Goal: Task Accomplishment & Management: Complete application form

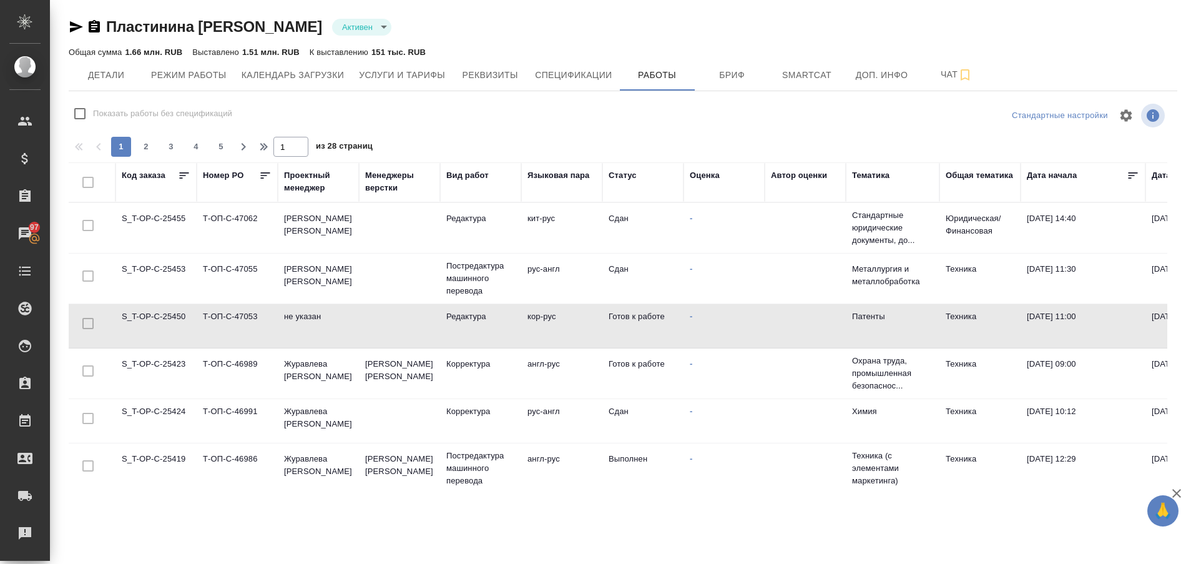
click at [161, 367] on td "S_T-OP-C-25423" at bounding box center [156, 374] width 81 height 44
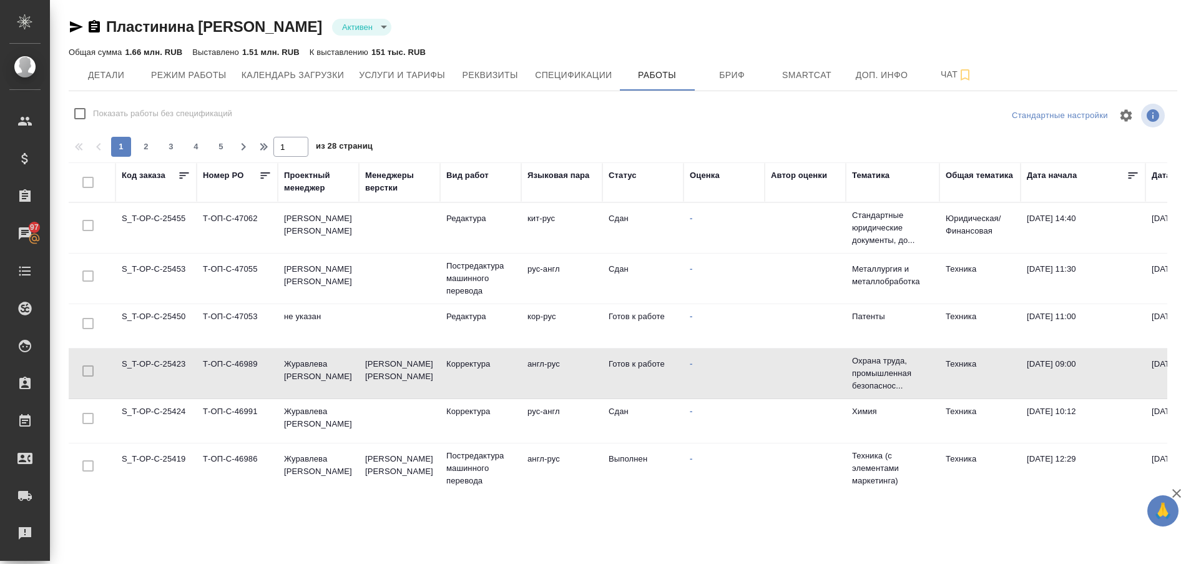
click at [161, 367] on td "S_T-OP-C-25423" at bounding box center [156, 374] width 81 height 44
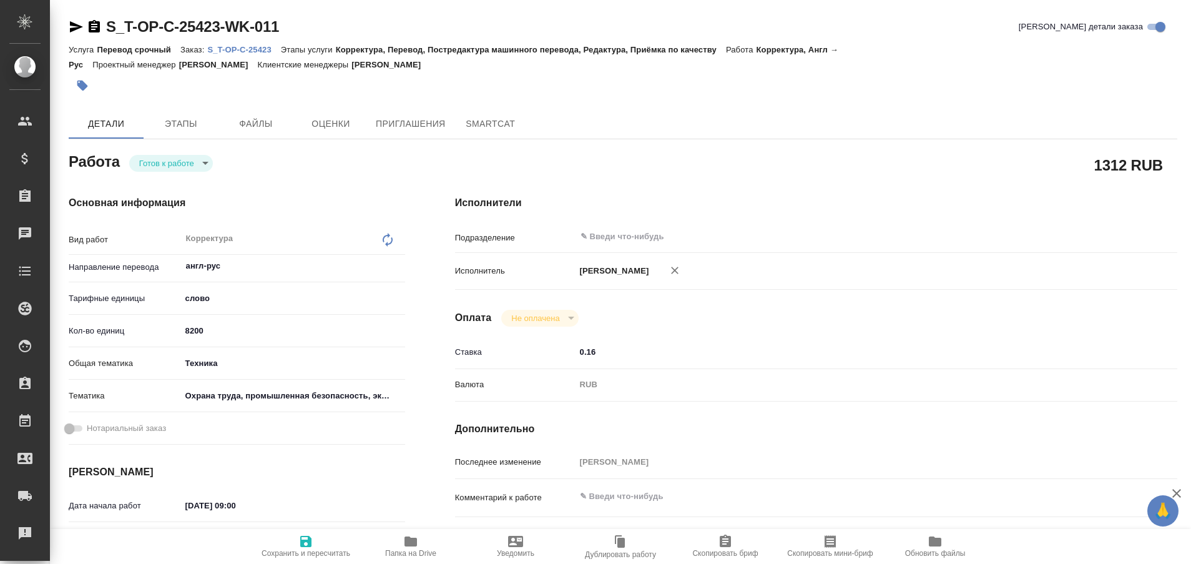
type textarea "x"
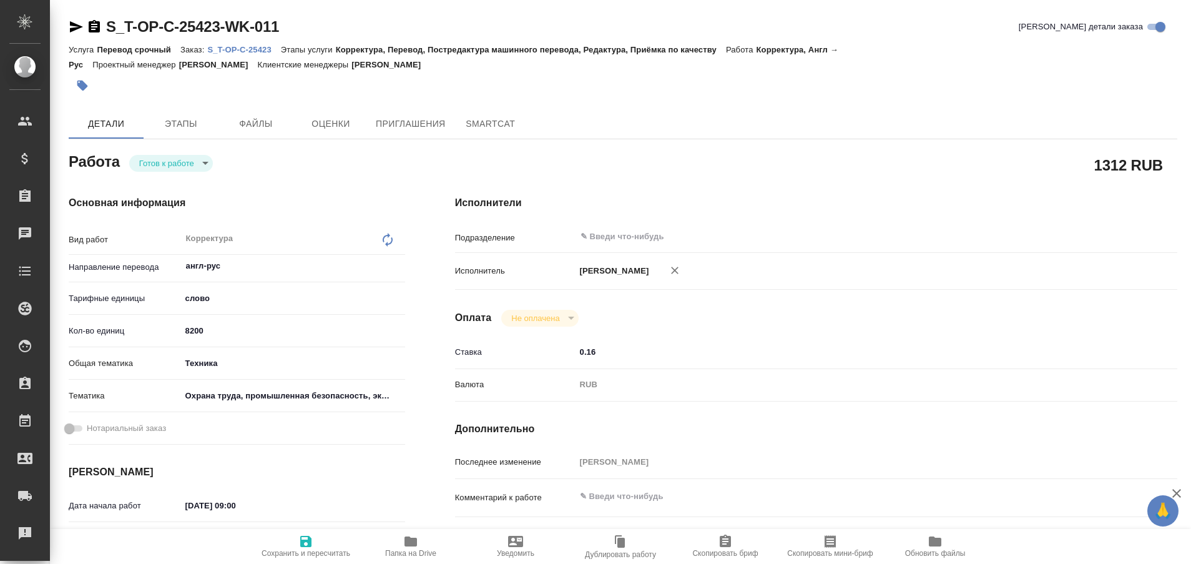
type textarea "x"
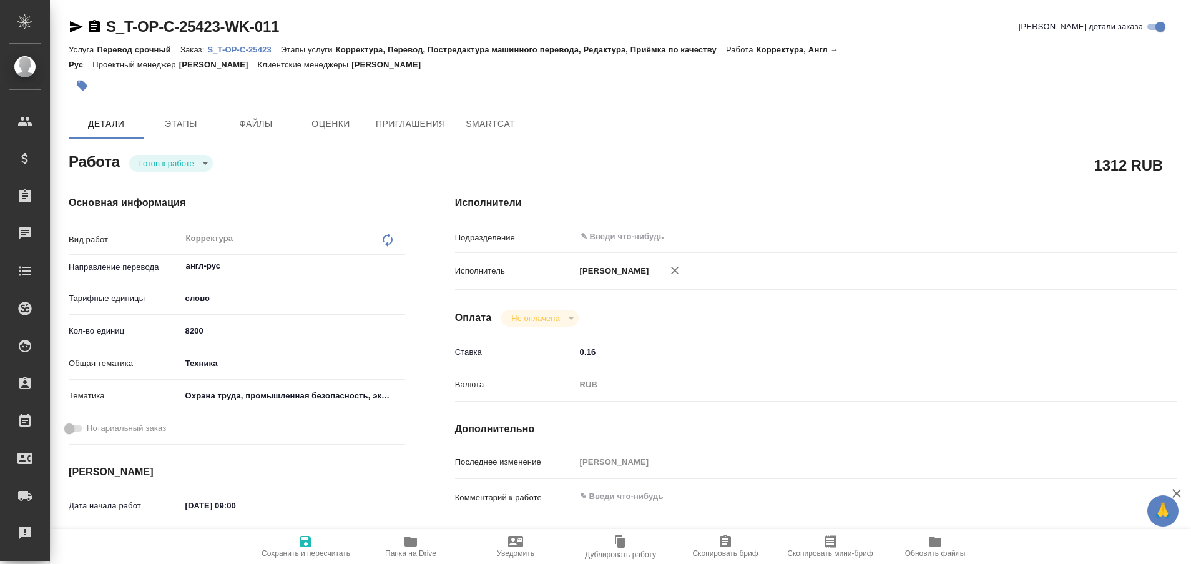
type textarea "x"
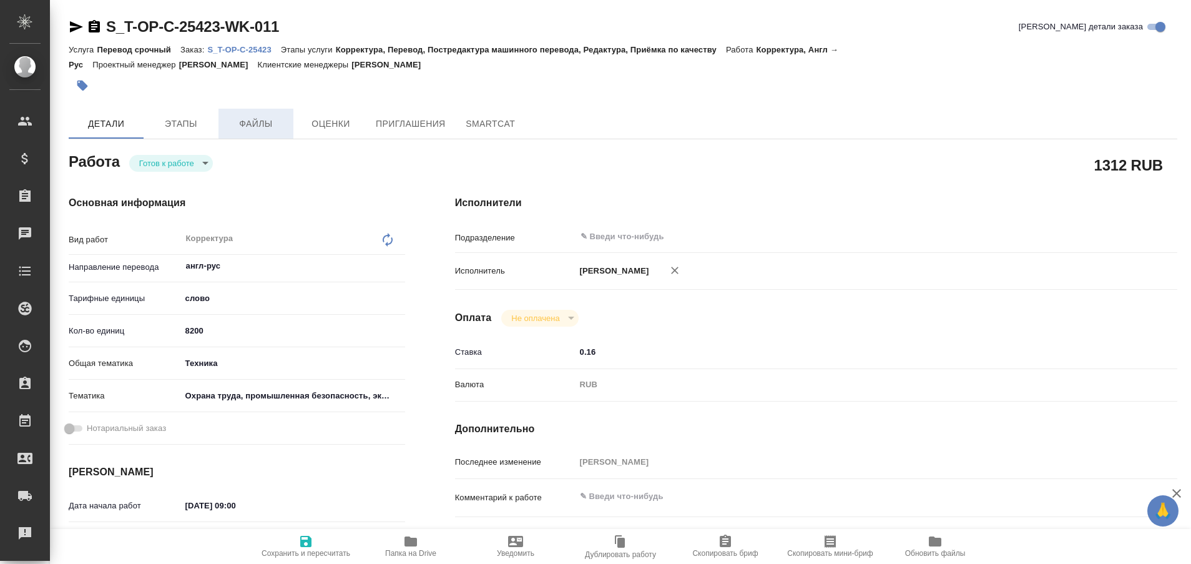
type textarea "x"
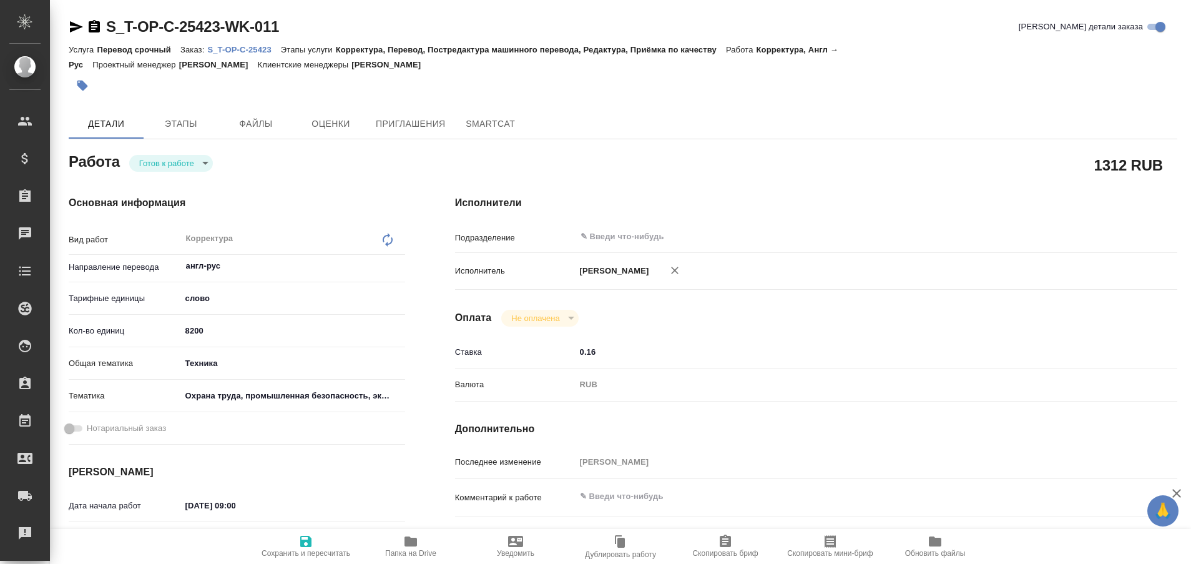
type textarea "x"
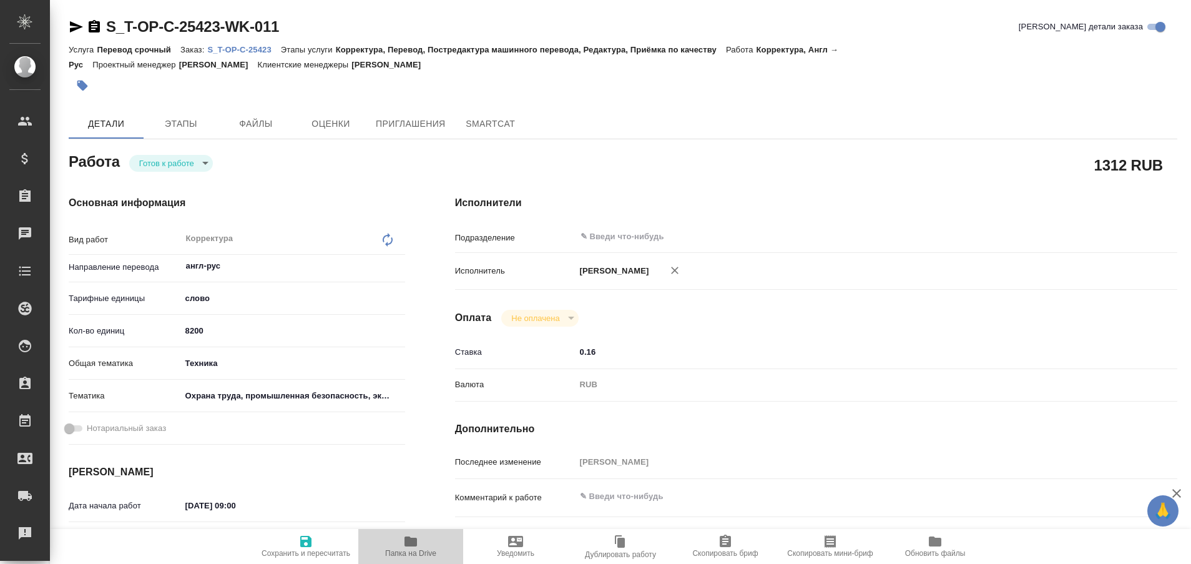
click at [408, 539] on icon "button" at bounding box center [411, 541] width 12 height 10
type textarea "x"
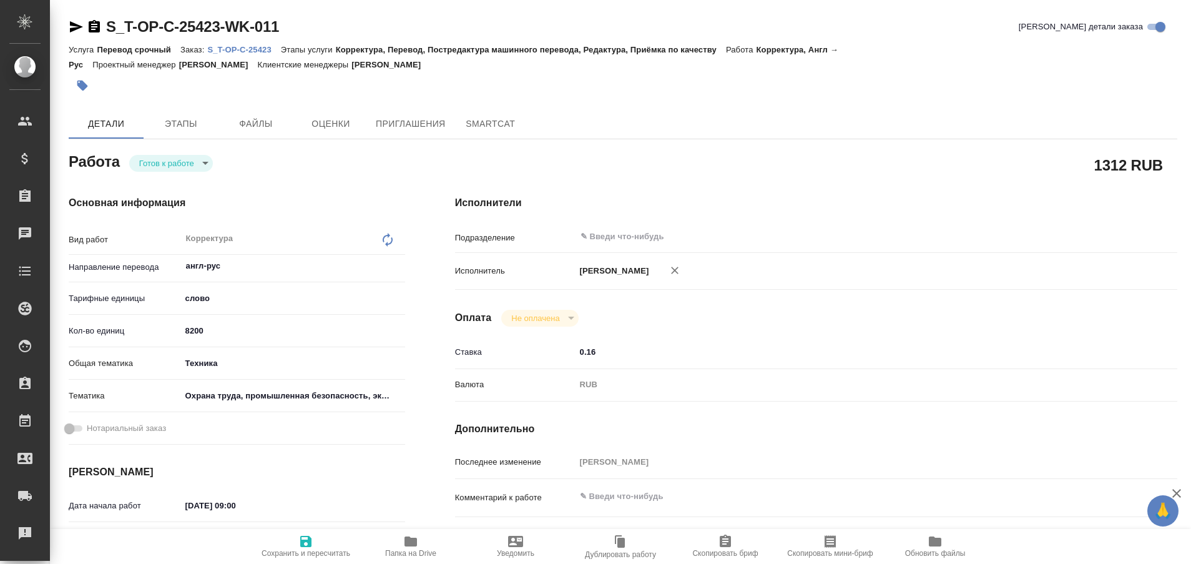
type textarea "x"
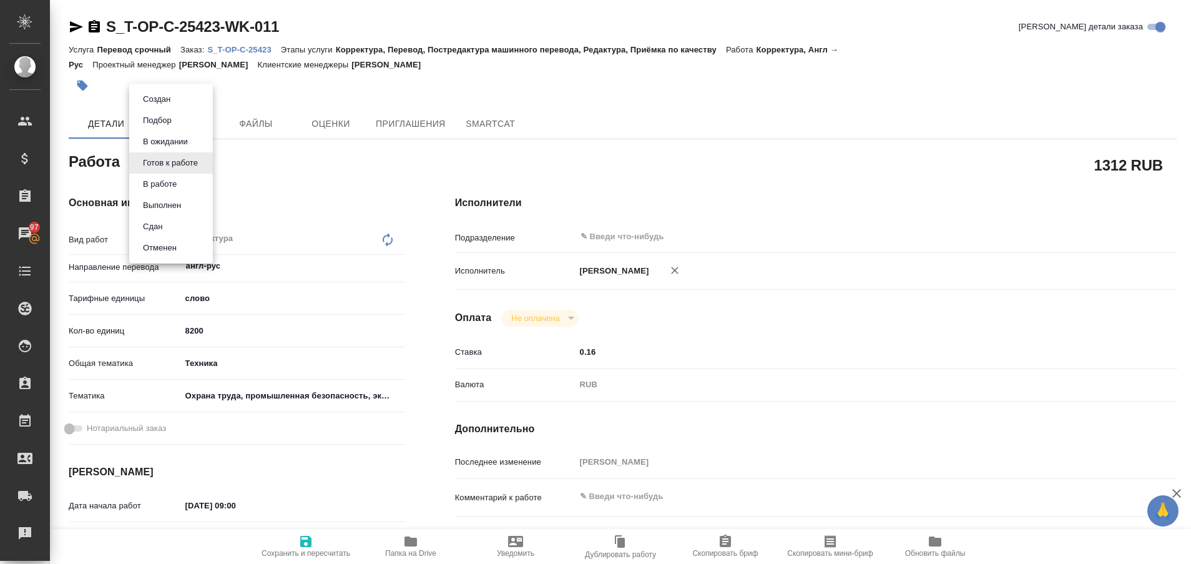
click at [206, 164] on body "🙏 .cls-1 fill:#fff; AWATERA Plastinina [PERSON_NAME] Спецификации Заказы 97 Чат…" at bounding box center [595, 282] width 1191 height 564
click at [177, 199] on button "Выполнен" at bounding box center [162, 206] width 46 height 14
type textarea "x"
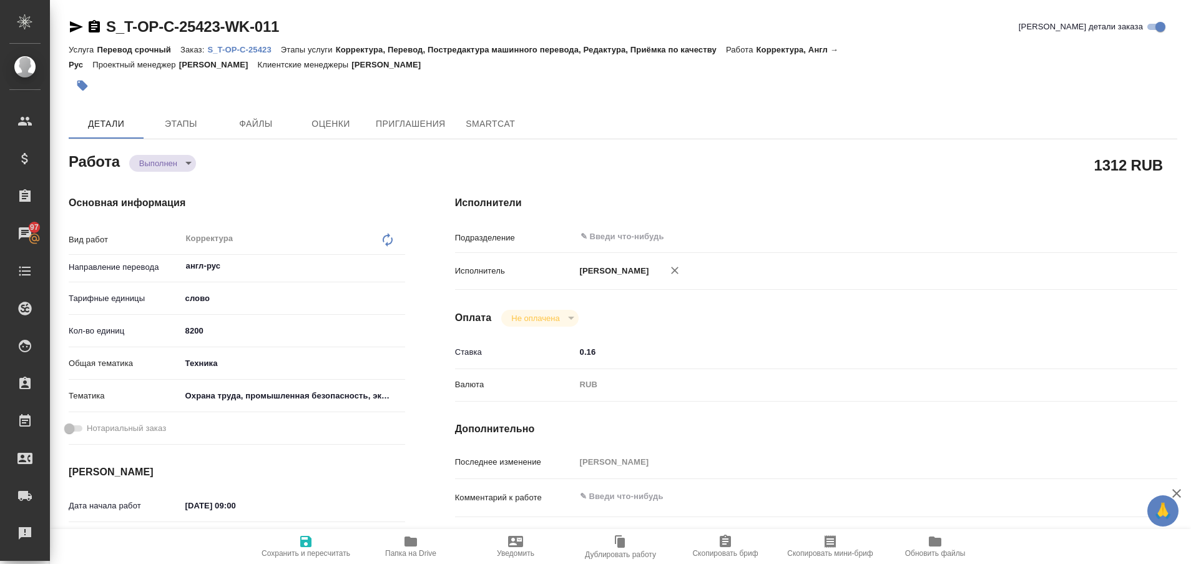
type textarea "x"
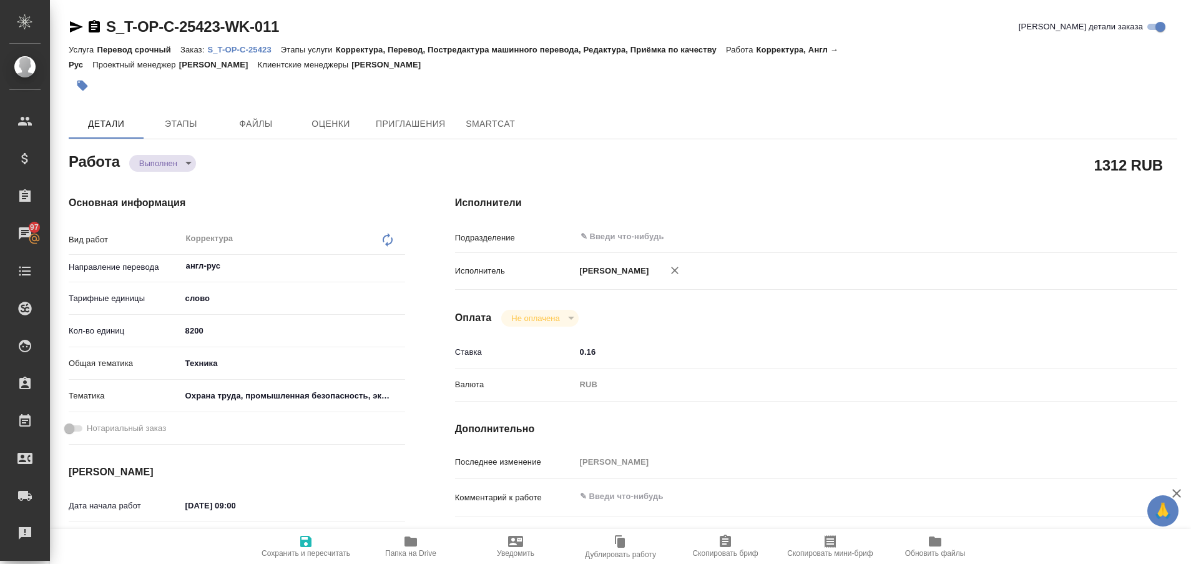
type textarea "x"
click at [76, 24] on icon "button" at bounding box center [76, 26] width 15 height 15
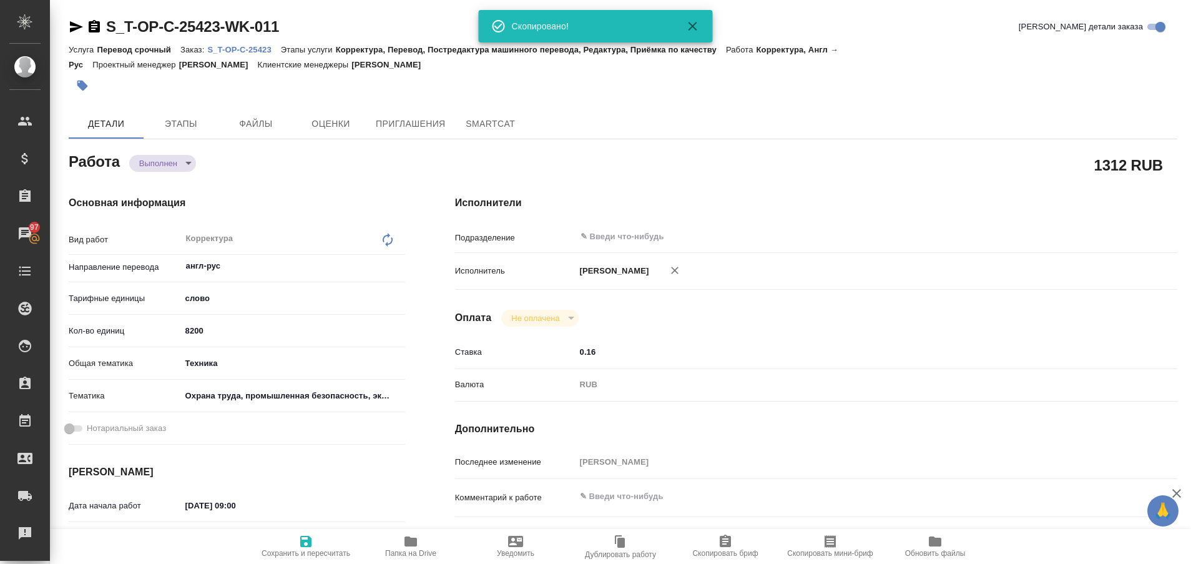
type textarea "x"
